Goal: Task Accomplishment & Management: Use online tool/utility

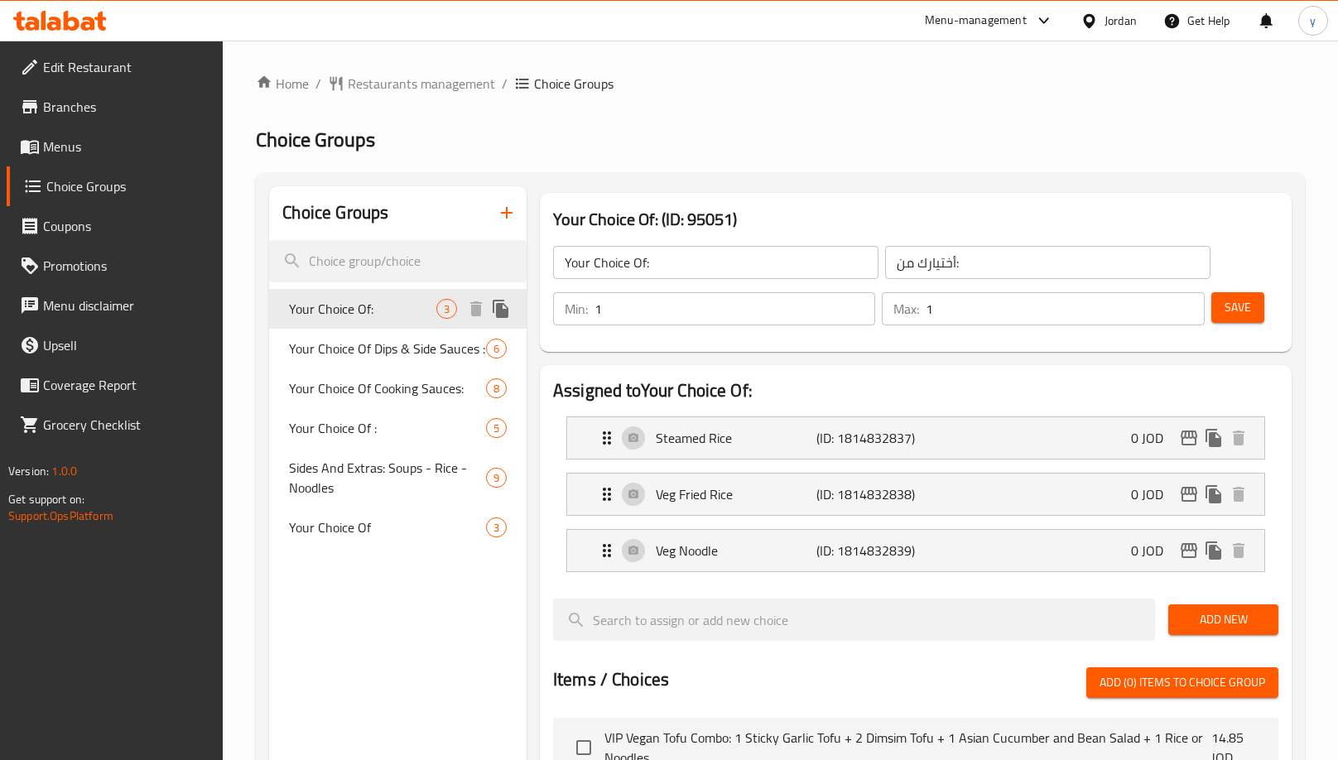
click at [362, 310] on span "Your Choice Of:" at bounding box center [362, 309] width 147 height 20
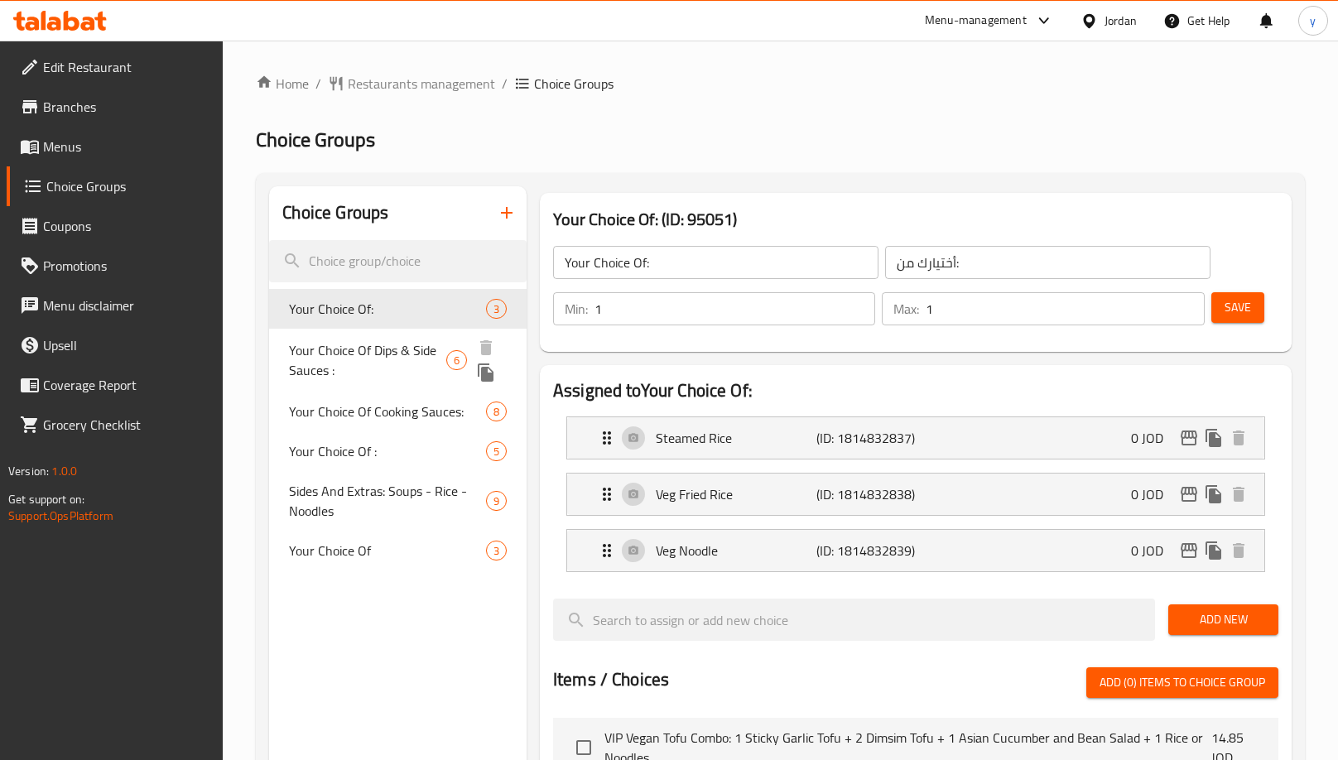
click at [373, 353] on span "Your Choice Of Dips & Side Sauces :" at bounding box center [367, 360] width 157 height 40
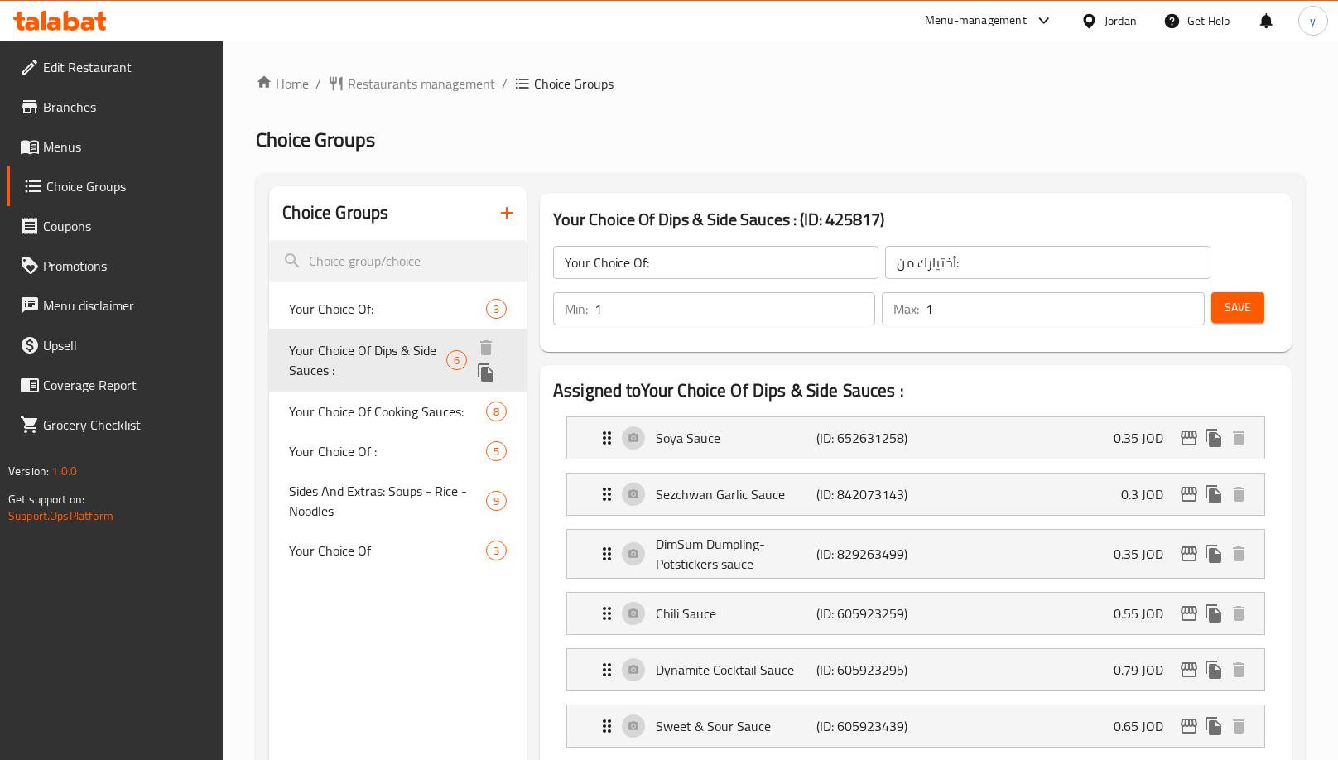
type input "Your Choice Of Dips & Side Sauces :"
type input "اختيارك من [DEMOGRAPHIC_DATA] والغموس:"
type input "0"
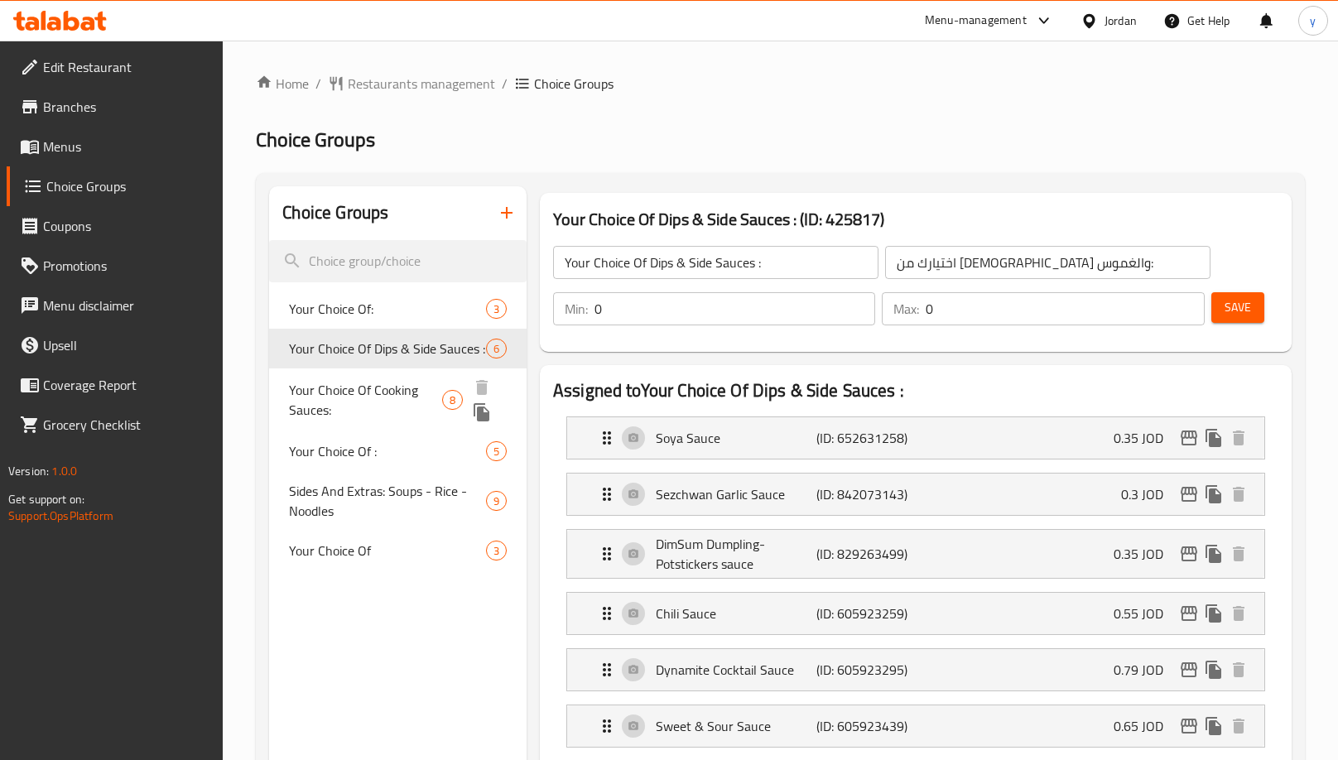
click at [342, 394] on span "Your Choice Of Cooking Sauces:" at bounding box center [365, 400] width 153 height 40
type input "Your Choice Of Cooking Sauces:"
type input "خياركم من صوصات الطبخ:"
type input "1"
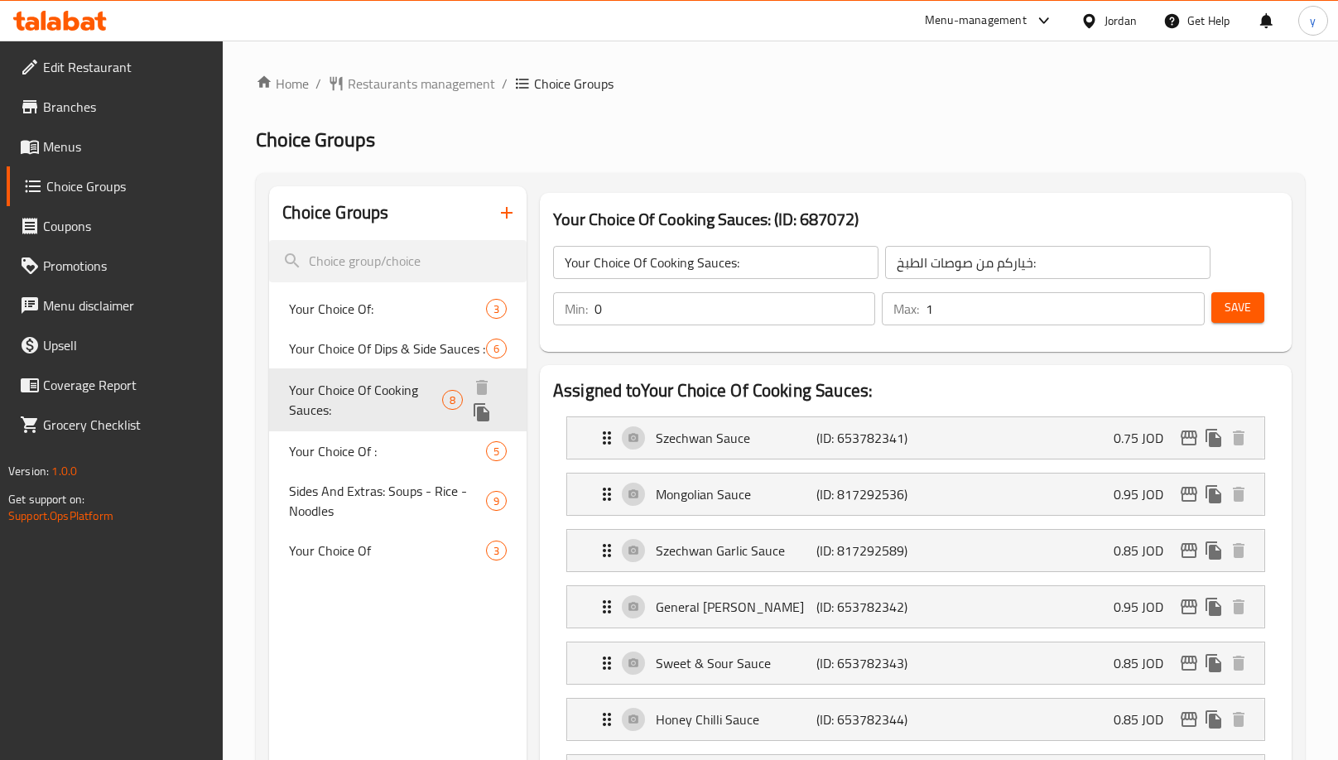
click at [340, 397] on span "Your Choice Of Cooking Sauces:" at bounding box center [365, 400] width 153 height 40
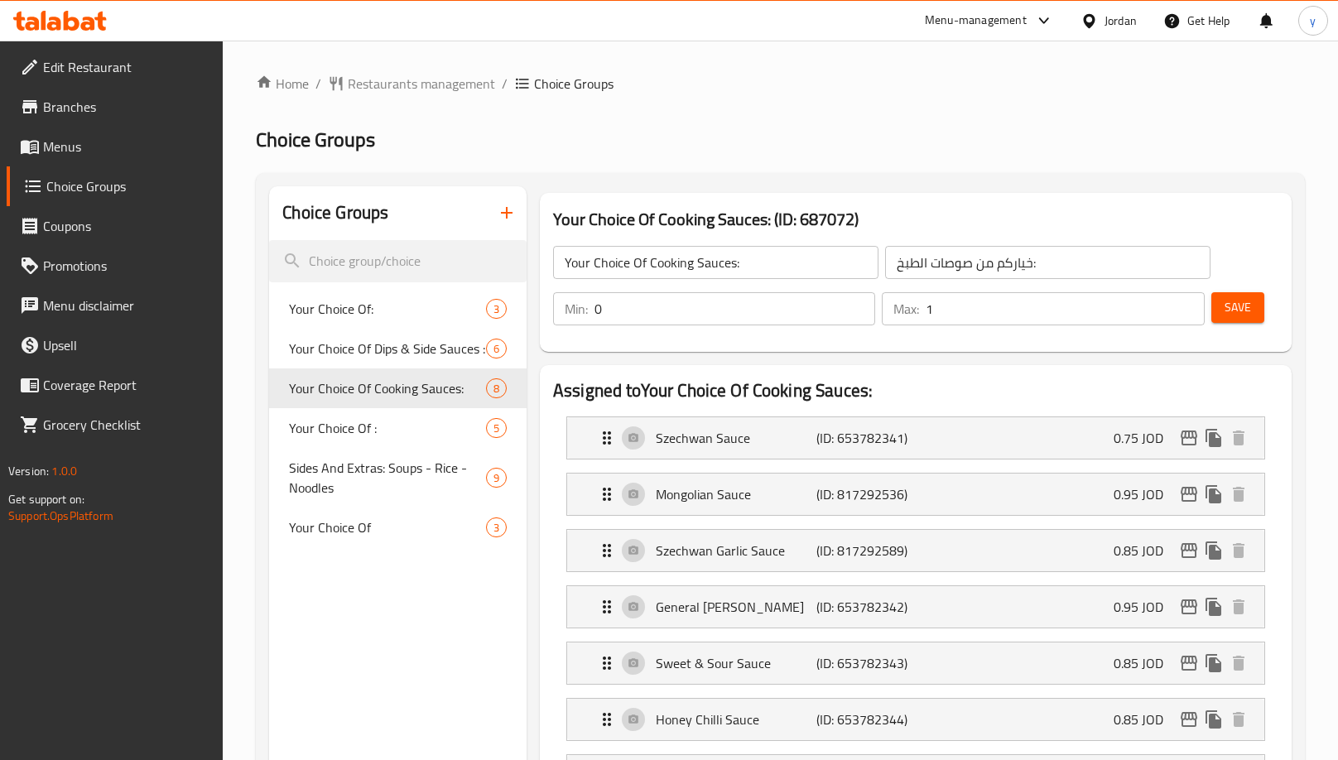
click at [44, 26] on icon at bounding box center [43, 20] width 5 height 19
